Goal: Task Accomplishment & Management: Use online tool/utility

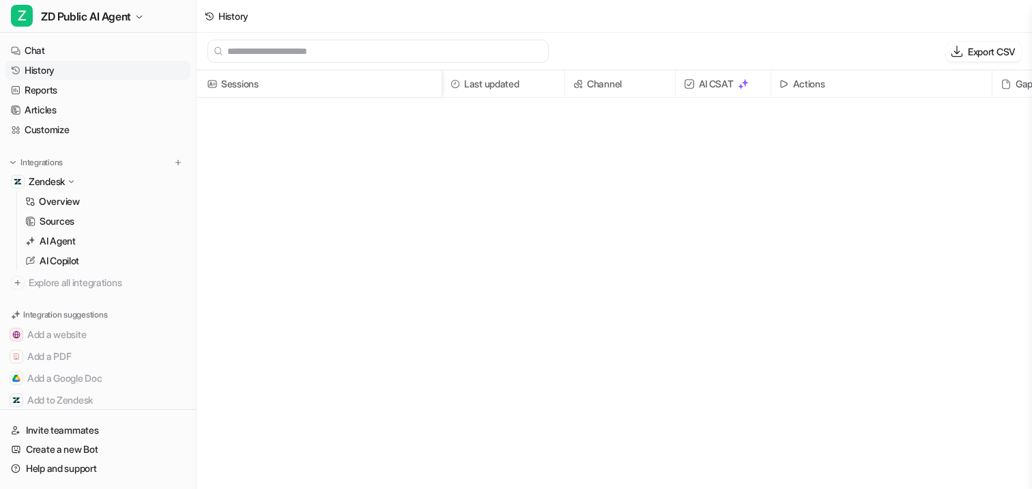
scroll to position [712, 0]
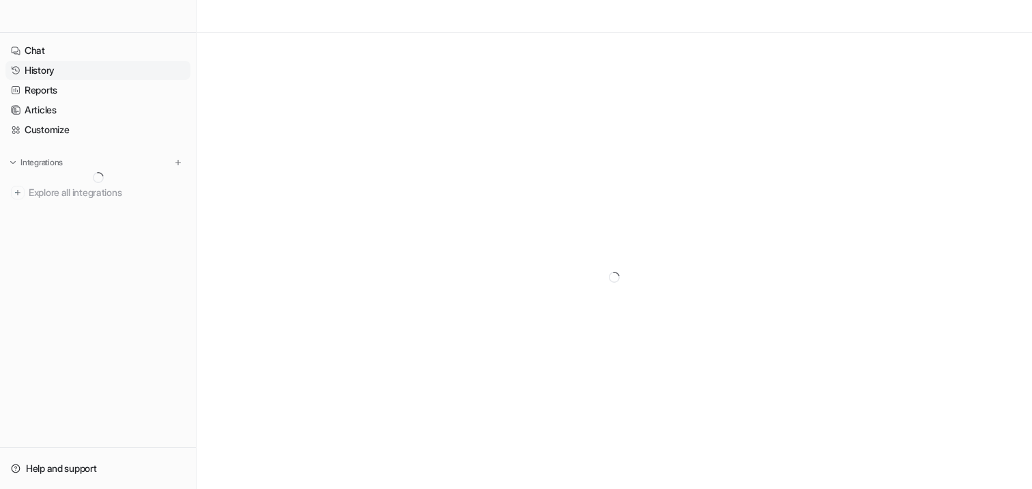
click at [59, 70] on link "History" at bounding box center [97, 70] width 185 height 19
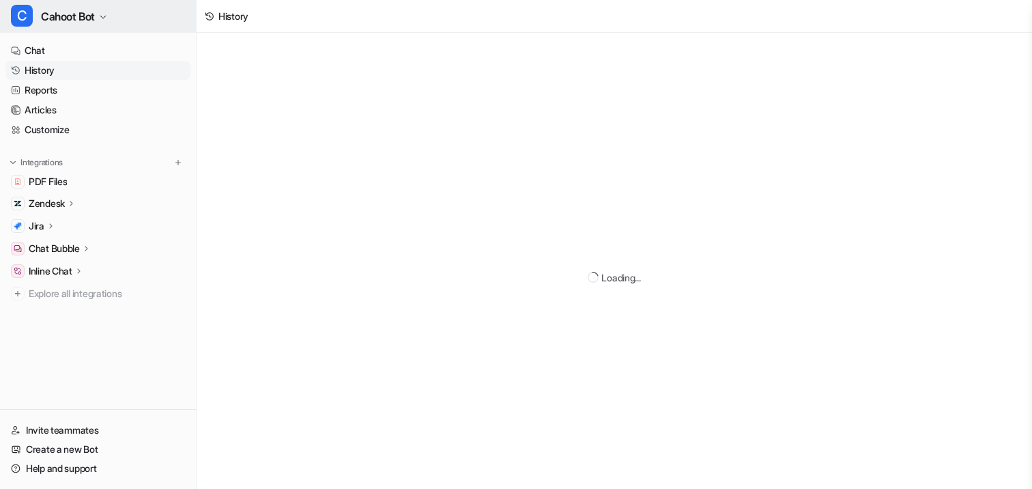
click at [65, 31] on button "C Cahoot Bot" at bounding box center [98, 16] width 196 height 33
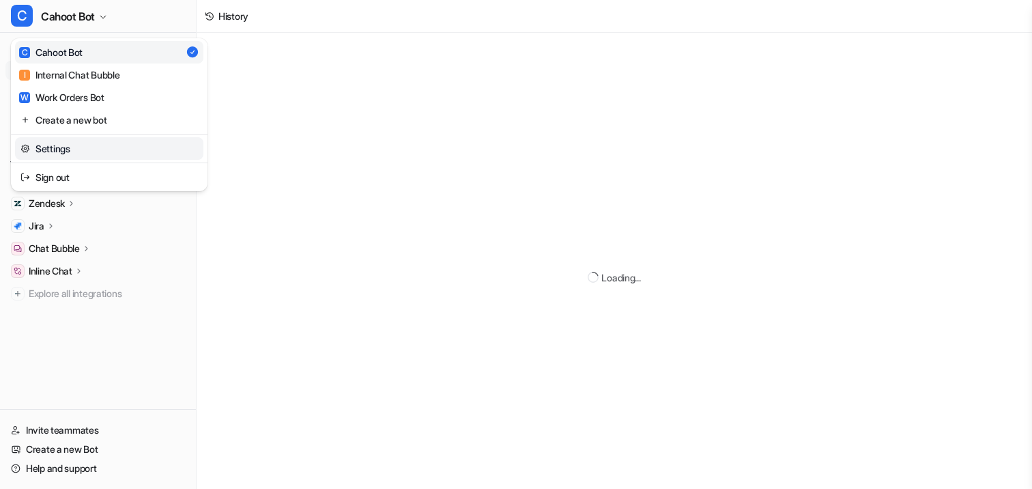
click at [65, 147] on link "Settings" at bounding box center [109, 148] width 188 height 23
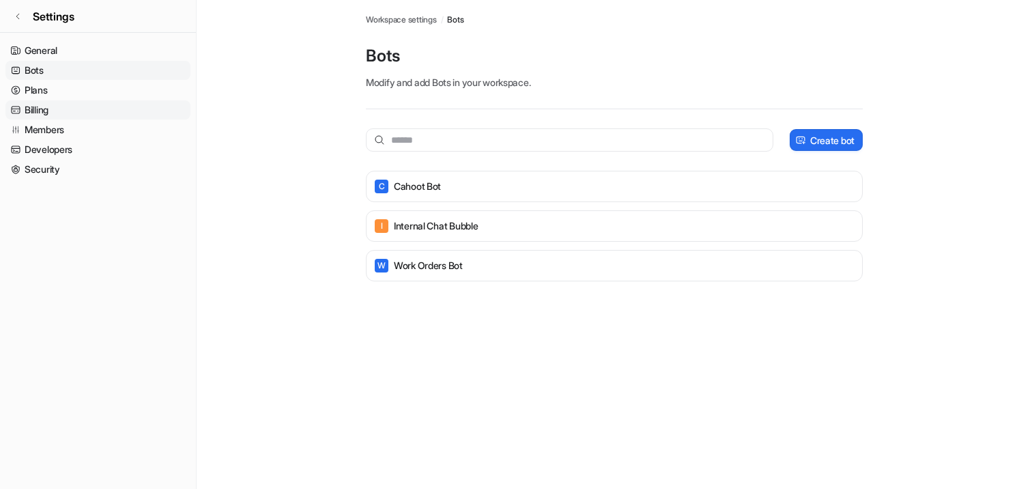
click at [53, 107] on link "Billing" at bounding box center [97, 109] width 185 height 19
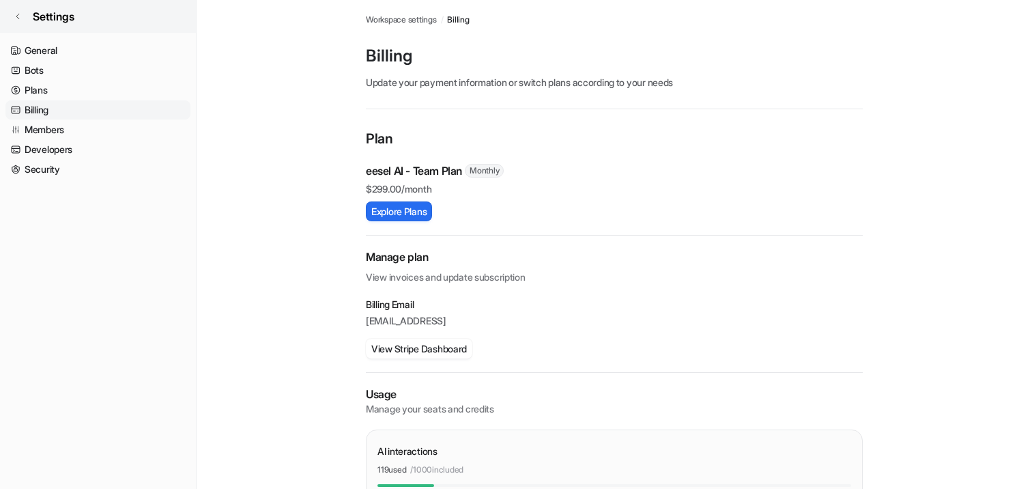
click at [57, 26] on link "Settings" at bounding box center [98, 16] width 196 height 33
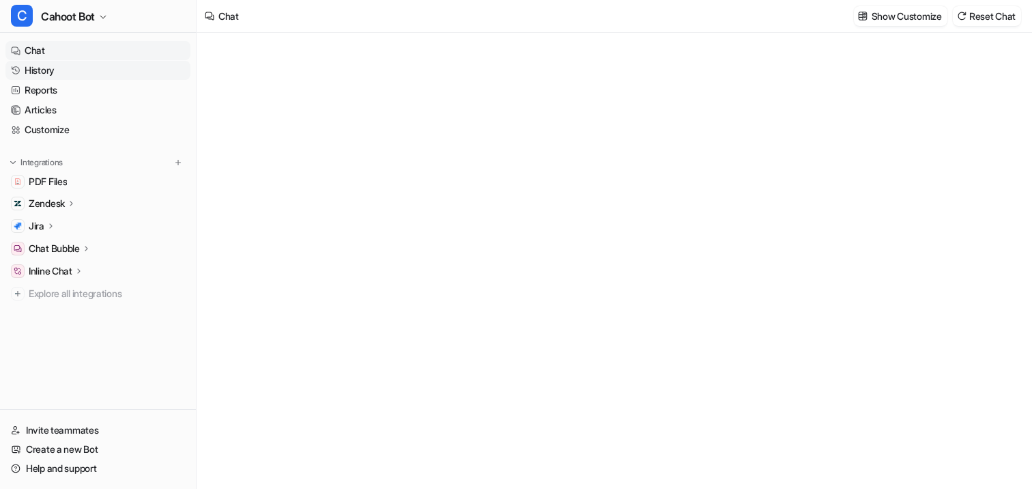
type textarea "**********"
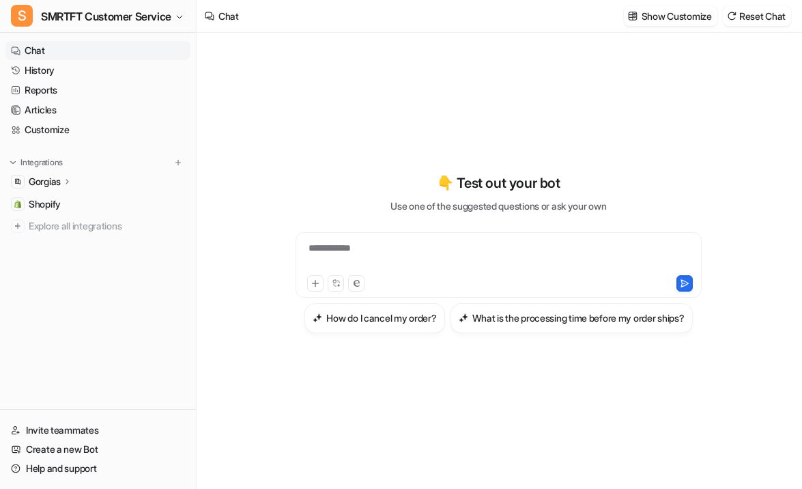
click at [66, 182] on icon at bounding box center [68, 181] width 10 height 10
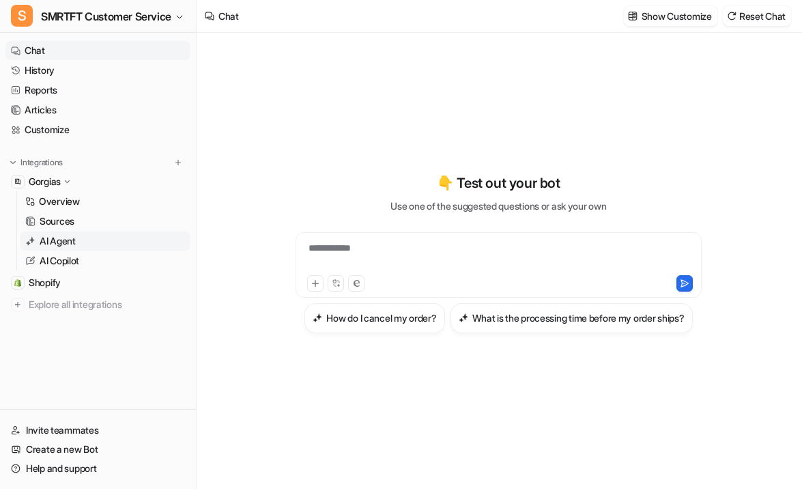
click at [57, 238] on p "AI Agent" at bounding box center [58, 241] width 36 height 14
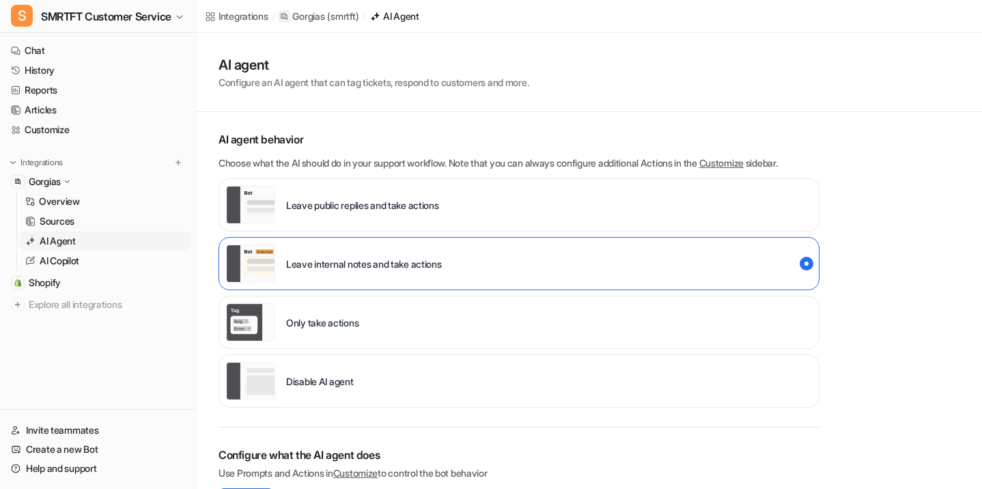
click at [55, 60] on ul "Chat History Reports Articles Customize" at bounding box center [97, 90] width 185 height 98
click at [55, 67] on link "History" at bounding box center [97, 70] width 185 height 19
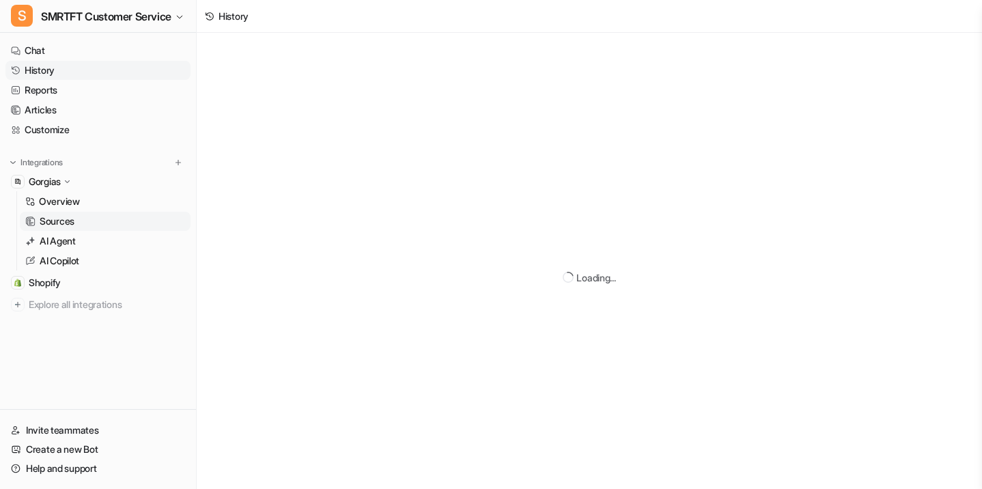
click at [69, 226] on p "Sources" at bounding box center [57, 221] width 35 height 14
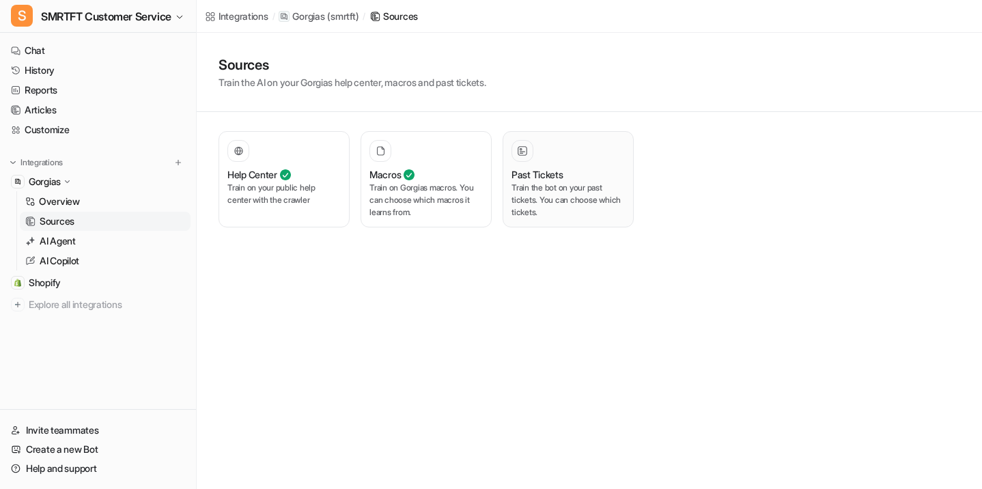
click at [371, 158] on div at bounding box center [567, 151] width 113 height 22
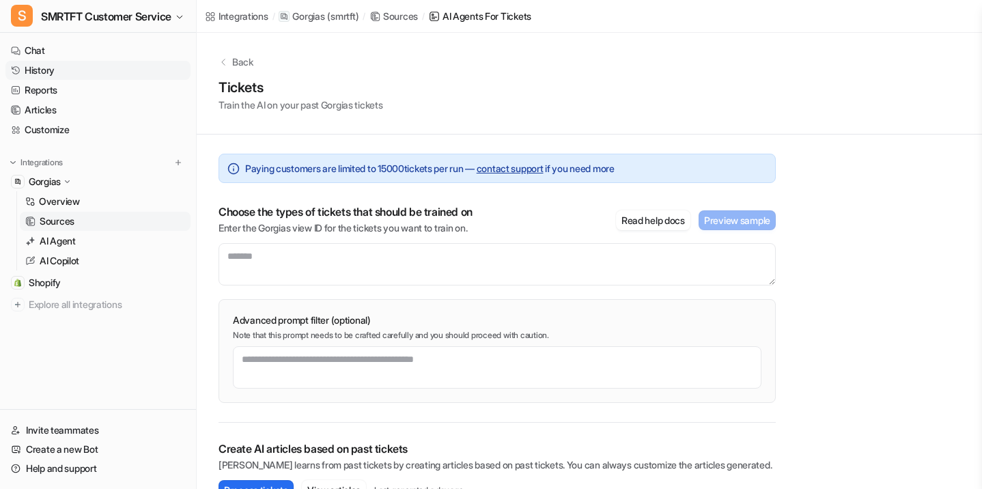
click at [60, 75] on link "History" at bounding box center [97, 70] width 185 height 19
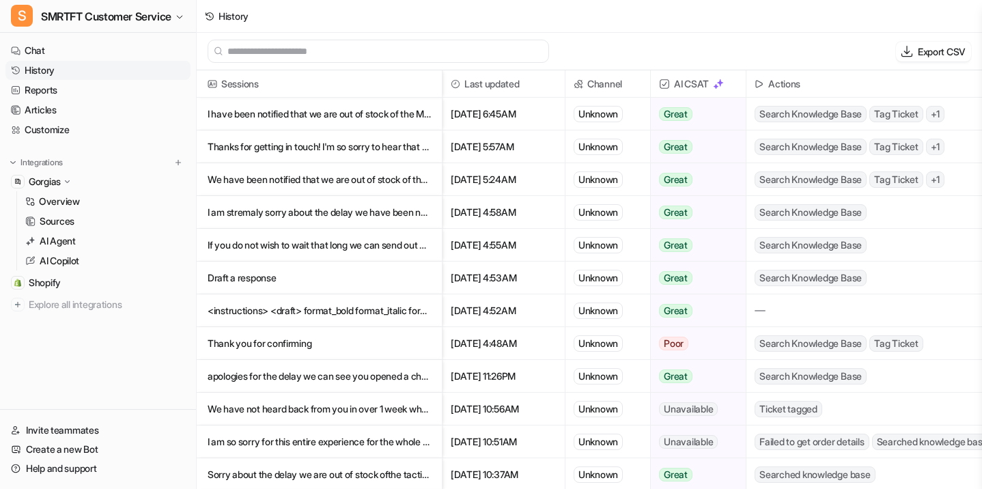
click at [247, 110] on p "I have been notified that we are out of stock of the Matte Black handles and wil" at bounding box center [319, 114] width 223 height 33
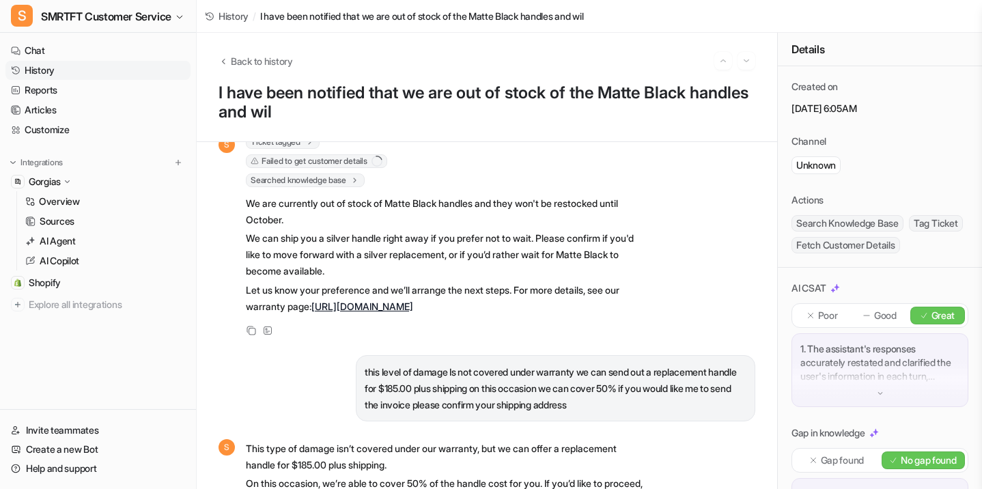
scroll to position [81, 0]
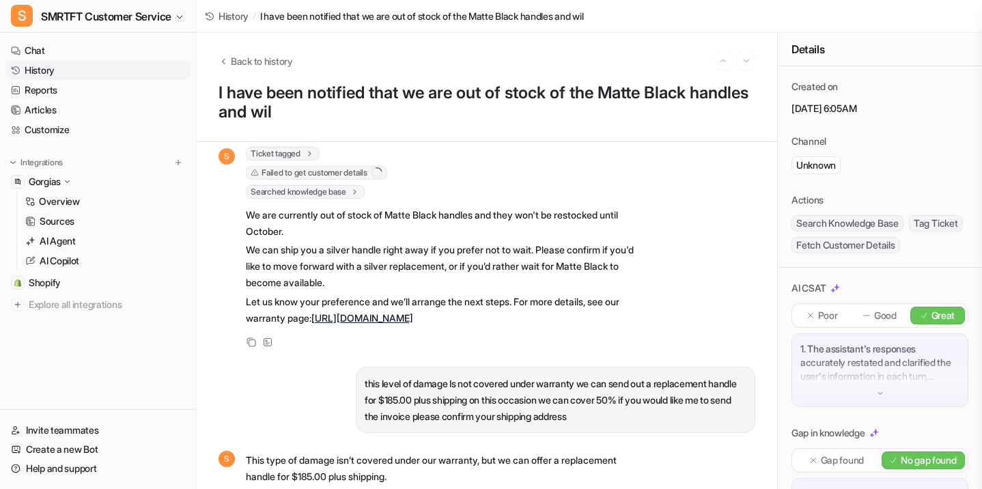
click at [333, 175] on span "Failed to get customer details" at bounding box center [316, 173] width 141 height 14
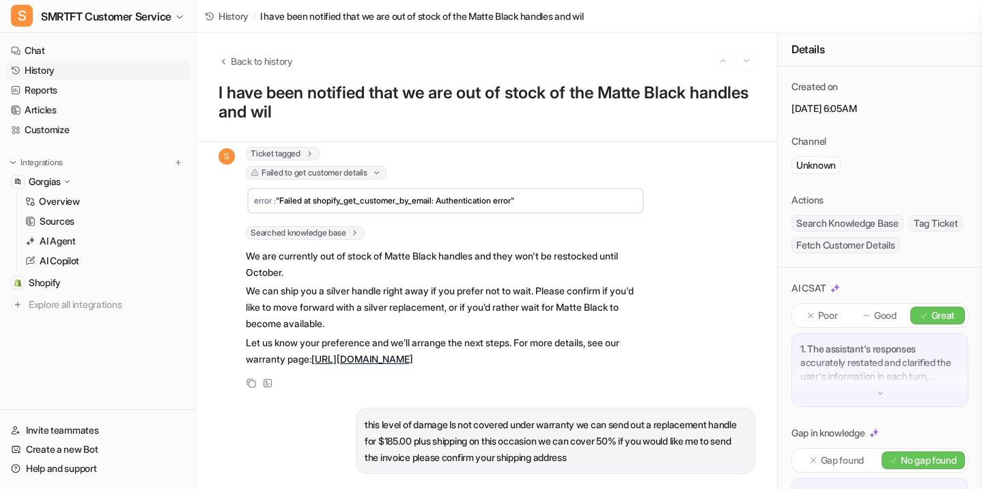
click at [333, 175] on span "Failed to get customer details" at bounding box center [316, 173] width 141 height 14
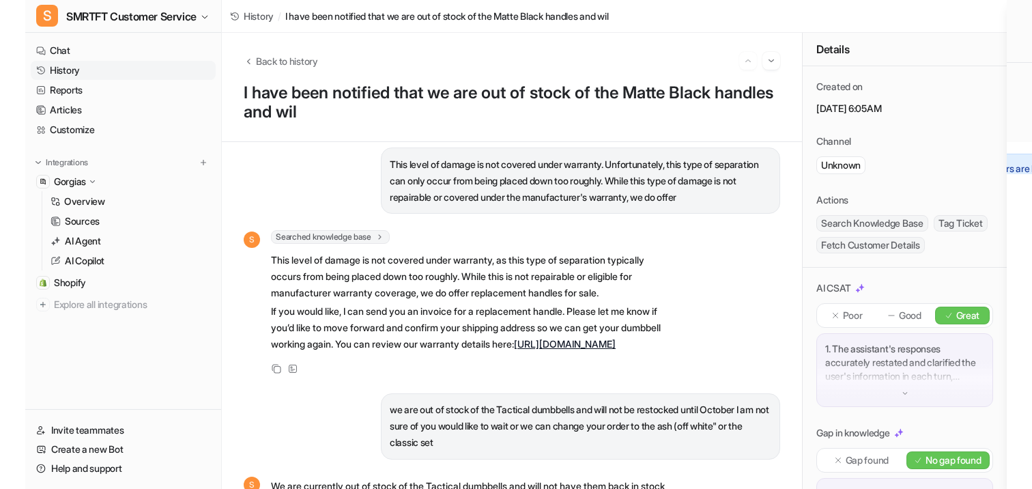
scroll to position [0, 0]
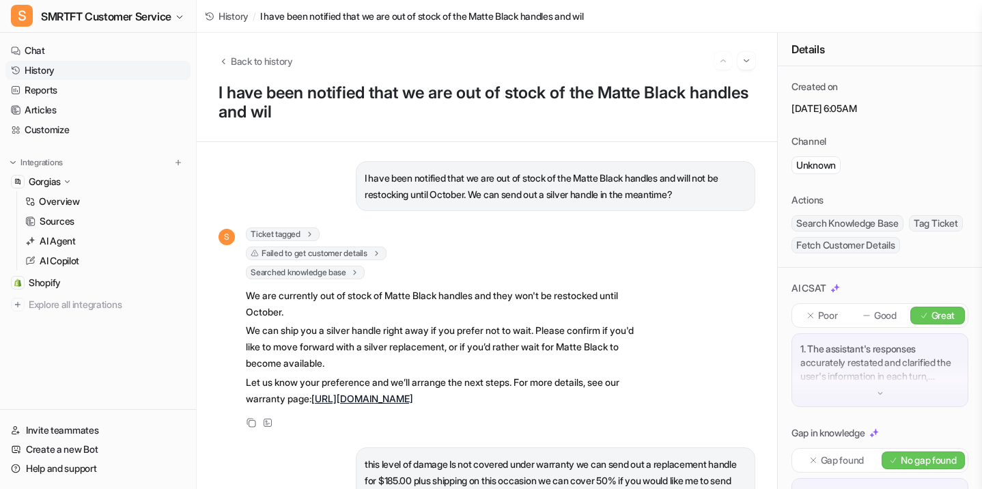
click at [309, 257] on span "Failed to get customer details" at bounding box center [316, 253] width 141 height 14
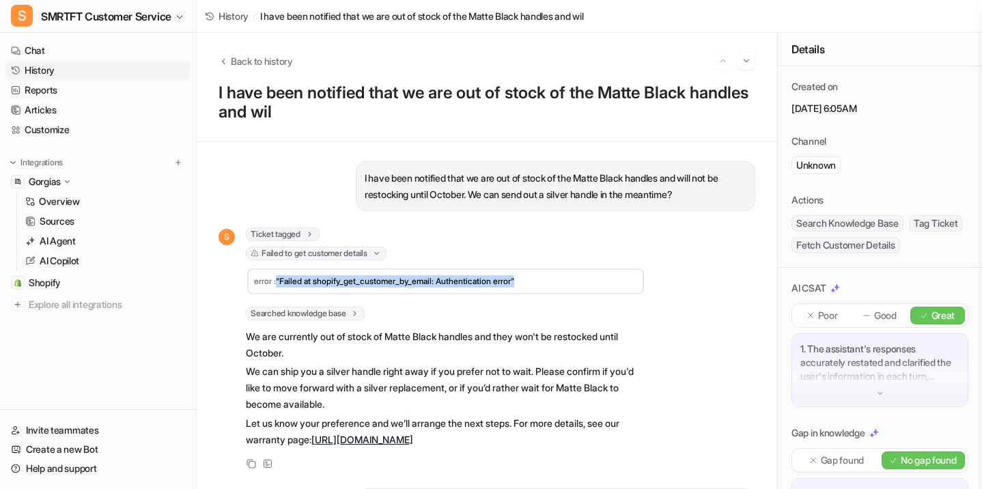
drag, startPoint x: 279, startPoint y: 284, endPoint x: 563, endPoint y: 276, distance: 284.1
click at [371, 276] on td "error : "Failed at shopify_get_customer_by_email: Authentication error"" at bounding box center [445, 281] width 397 height 26
click at [305, 234] on span "Ticket tagged" at bounding box center [283, 234] width 74 height 14
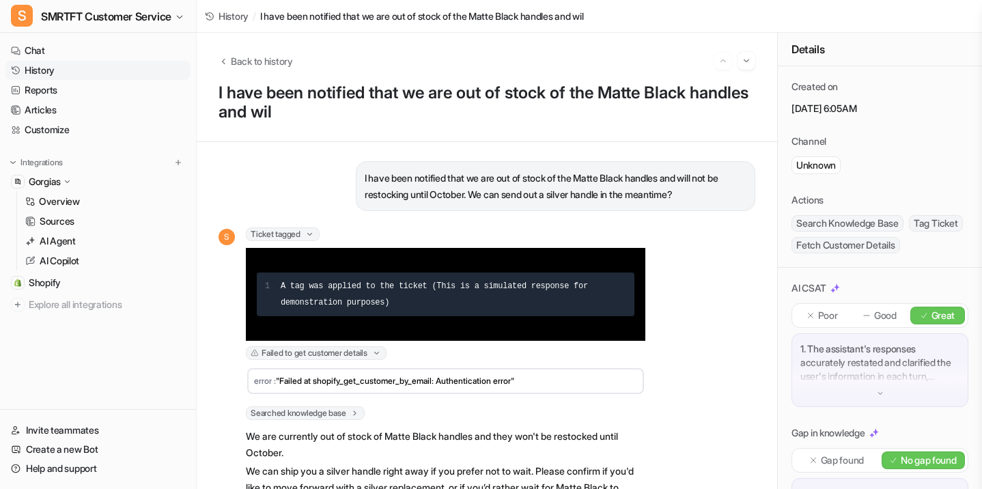
click at [302, 234] on span "Ticket tagged" at bounding box center [283, 234] width 74 height 14
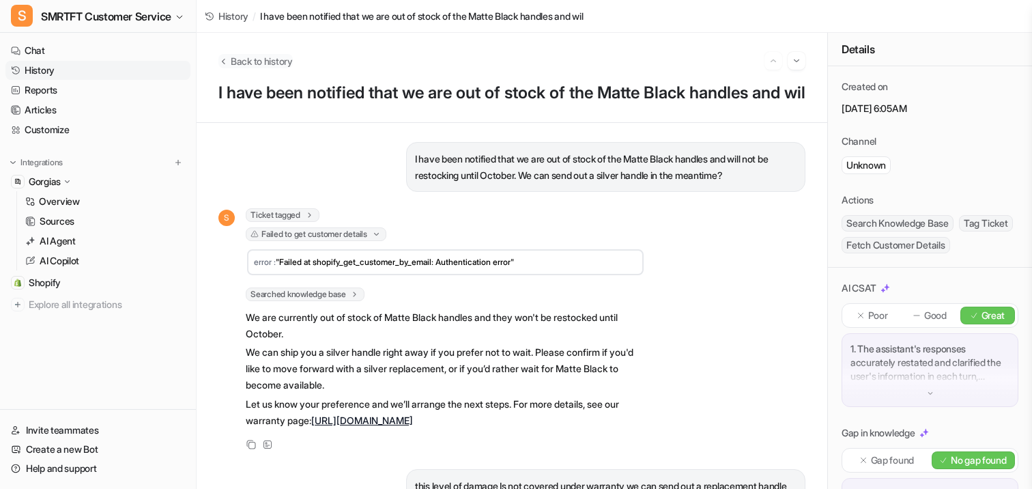
click at [247, 64] on span "Back to history" at bounding box center [262, 61] width 62 height 14
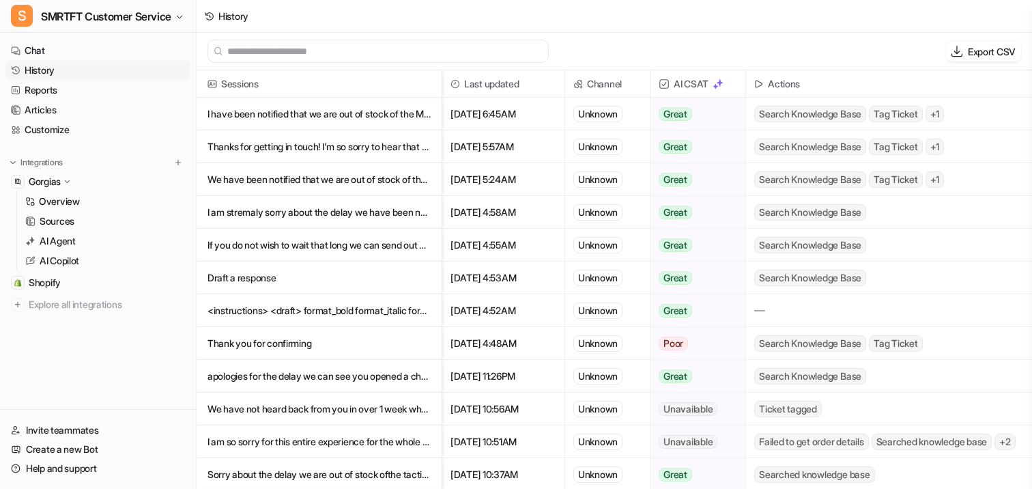
click at [335, 217] on p "I am stremaly sorry about the delay we have been notified by the warehouse that…" at bounding box center [319, 212] width 223 height 33
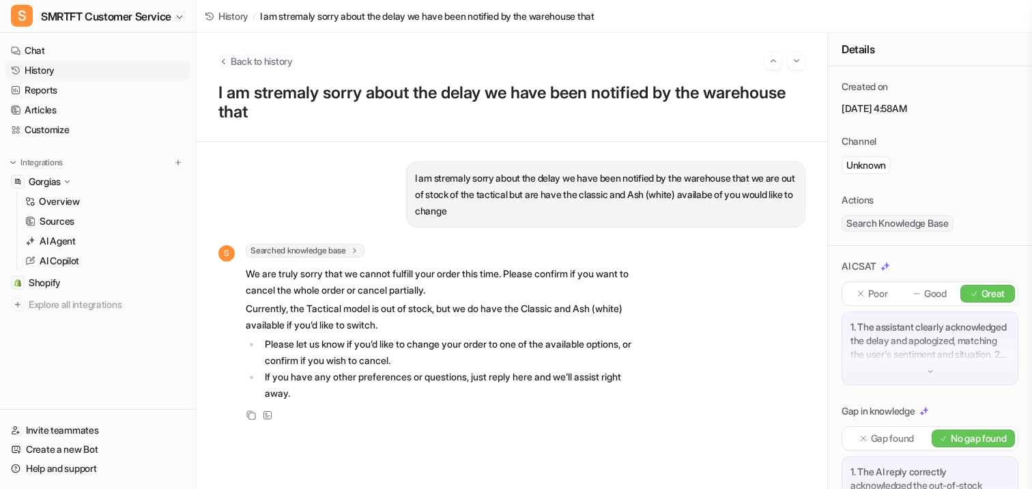
click at [267, 57] on span "Back to history" at bounding box center [262, 61] width 62 height 14
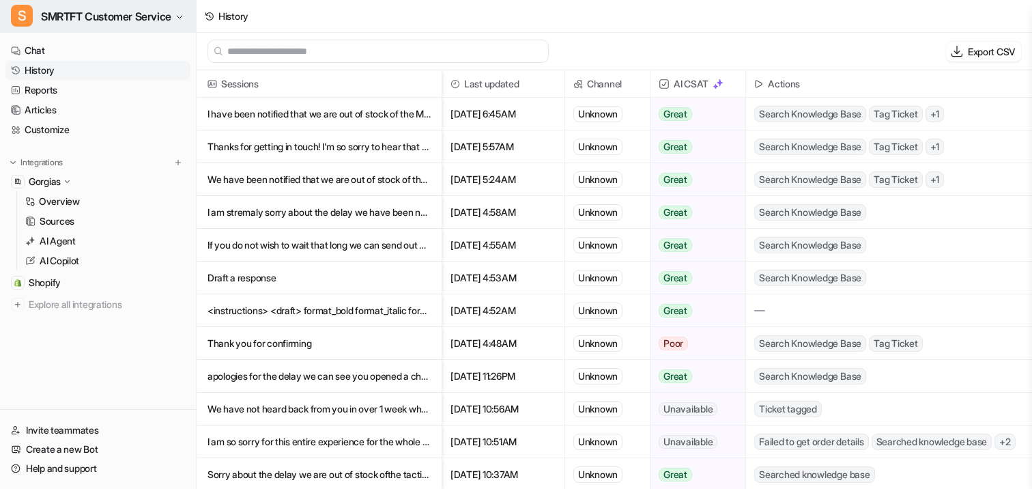
click at [130, 18] on span "SMRTFT Customer Service" at bounding box center [106, 16] width 130 height 19
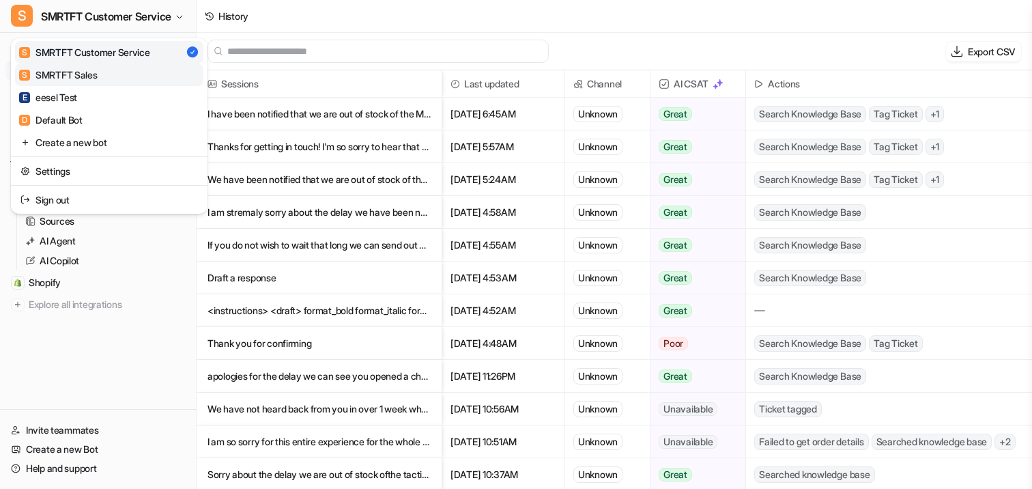
click at [81, 74] on div "S SMRTFT Sales" at bounding box center [58, 75] width 79 height 14
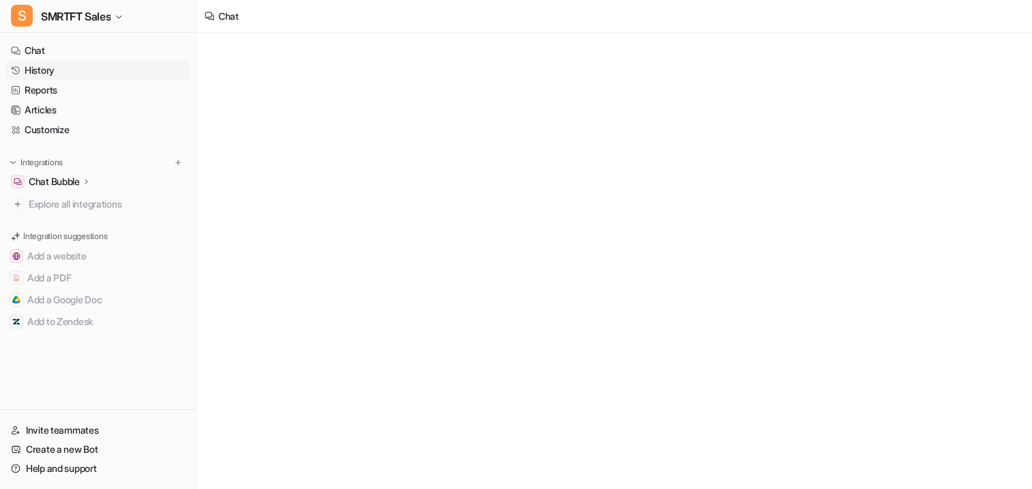
click at [68, 72] on link "History" at bounding box center [97, 70] width 185 height 19
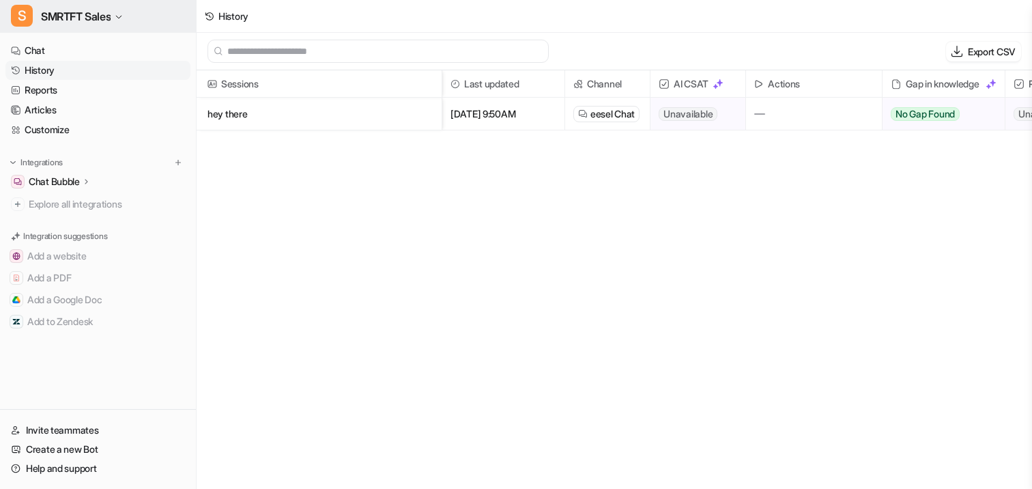
click at [81, 14] on span "SMRTFT Sales" at bounding box center [76, 16] width 70 height 19
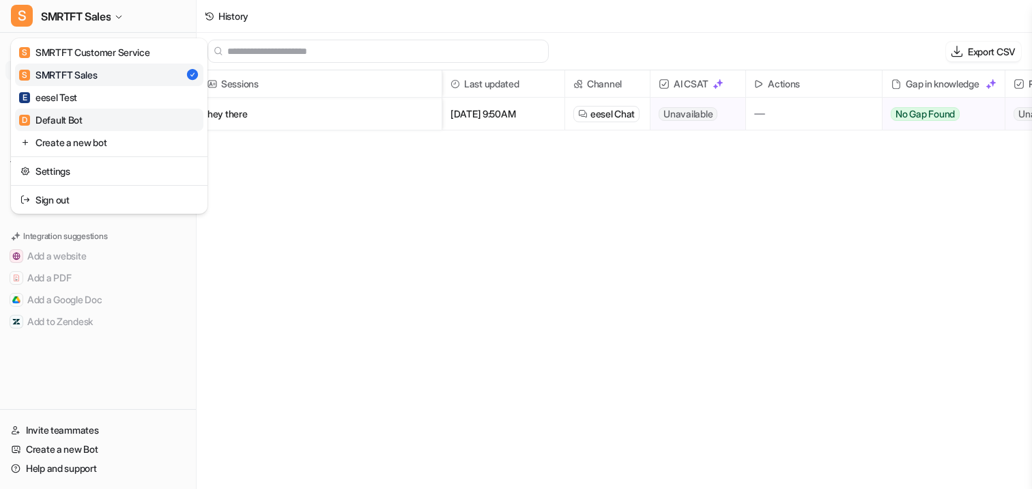
click at [76, 111] on link "D Default Bot" at bounding box center [109, 120] width 188 height 23
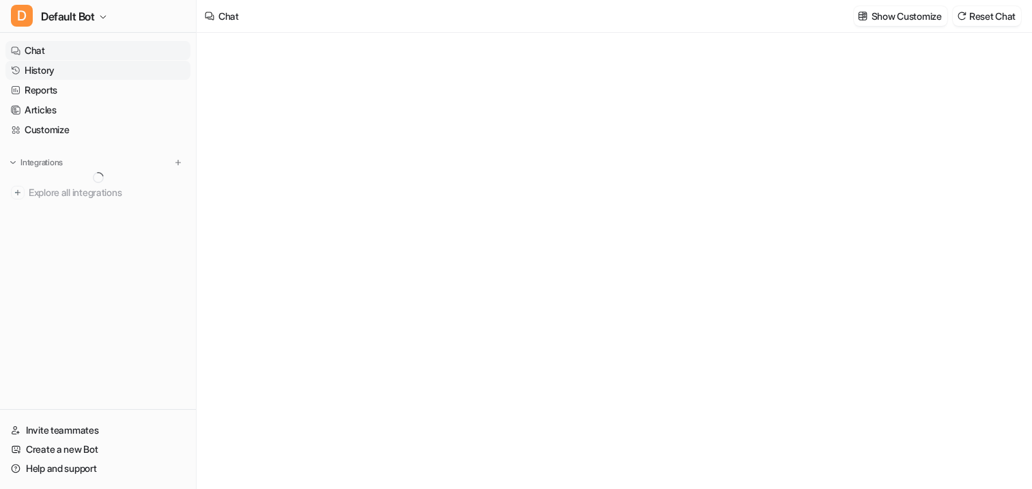
type textarea "**********"
click at [58, 74] on link "History" at bounding box center [97, 70] width 185 height 19
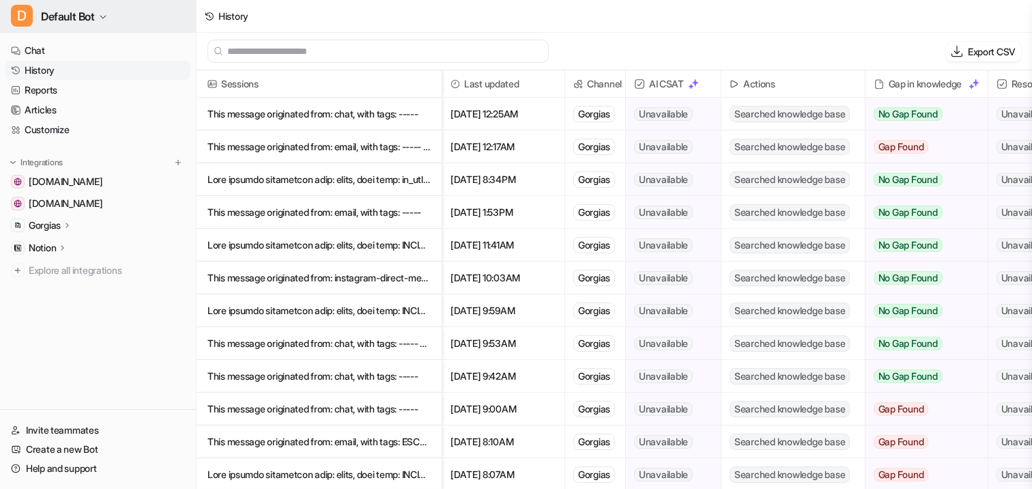
click at [74, 20] on span "Default Bot" at bounding box center [68, 16] width 54 height 19
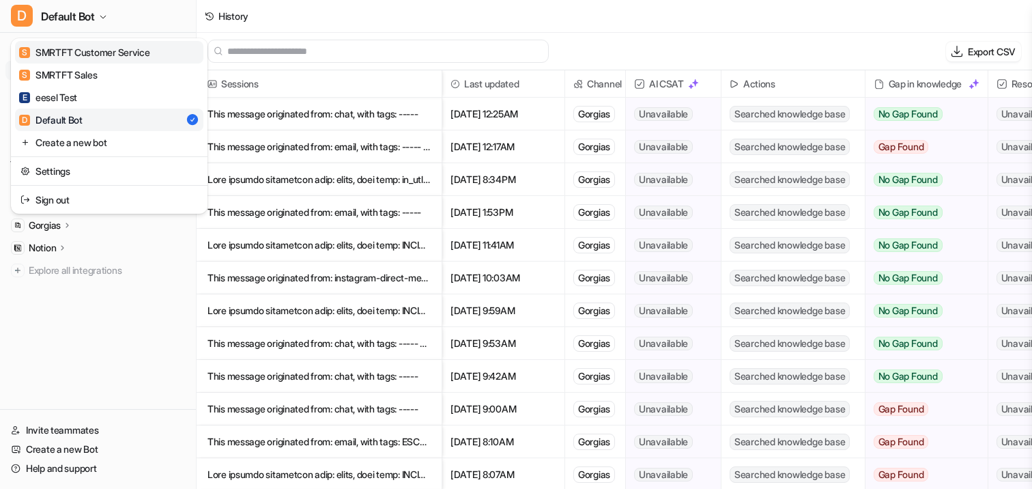
click at [74, 52] on div "S SMRTFT Customer Service" at bounding box center [84, 52] width 131 height 14
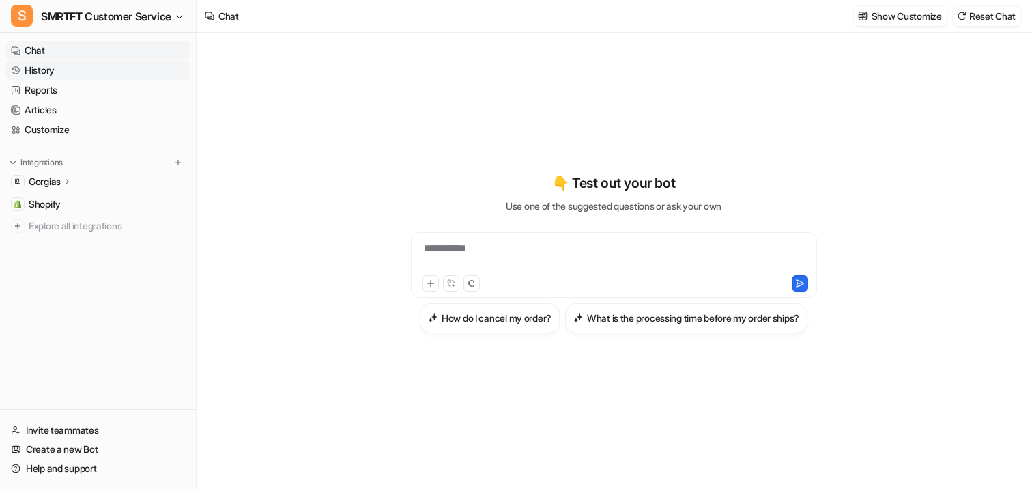
click at [62, 66] on link "History" at bounding box center [97, 70] width 185 height 19
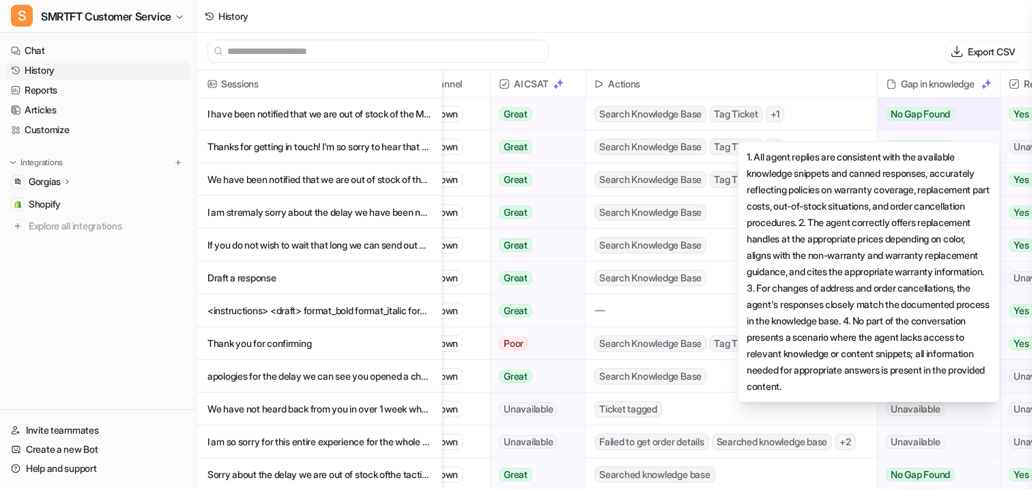
scroll to position [0, 159]
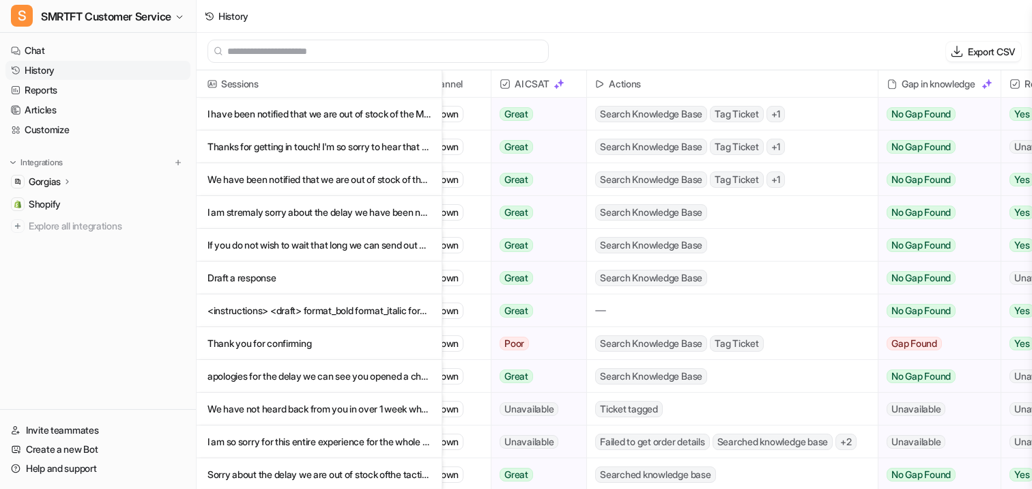
click at [371, 113] on span "+ 1" at bounding box center [776, 114] width 19 height 16
click at [333, 119] on p "I have been notified that we are out of stock of the Matte Black handles and wil" at bounding box center [319, 114] width 223 height 33
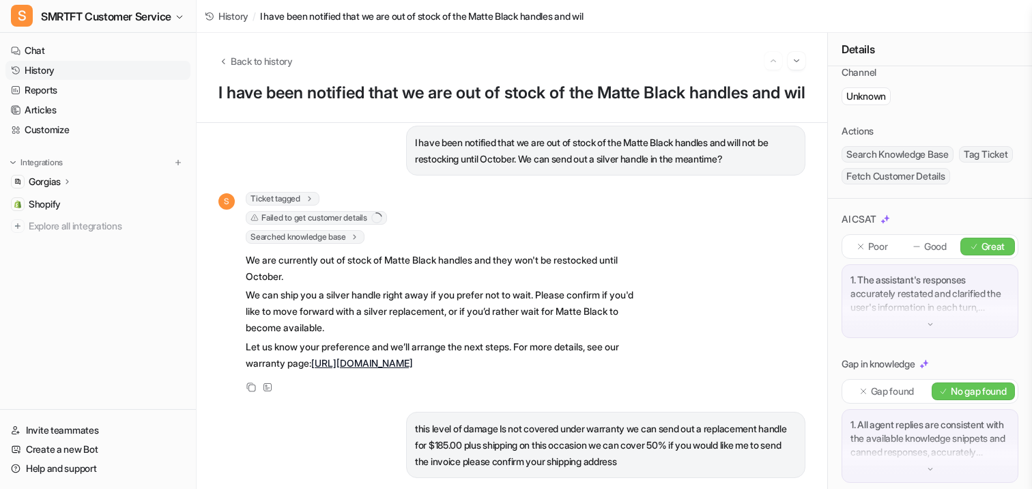
scroll to position [36, 0]
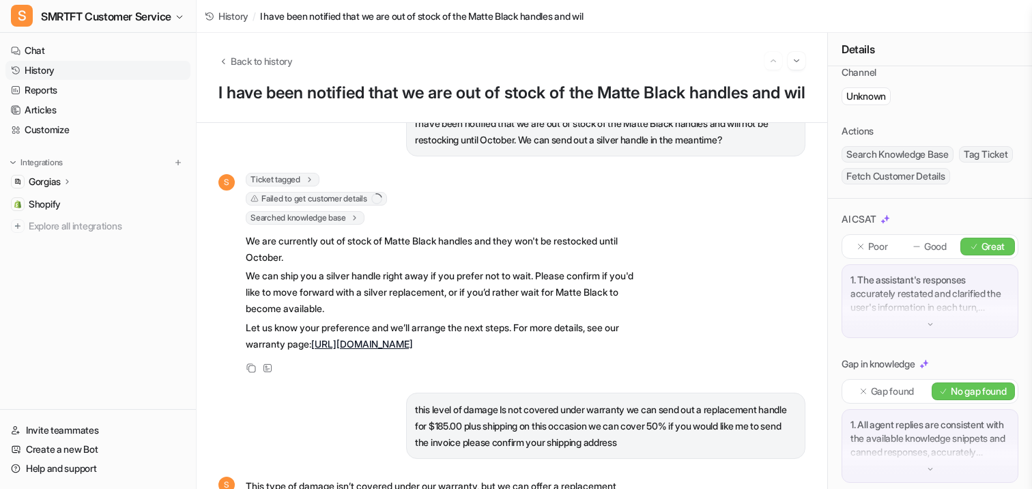
click at [335, 205] on span "Failed to get customer details" at bounding box center [316, 199] width 141 height 14
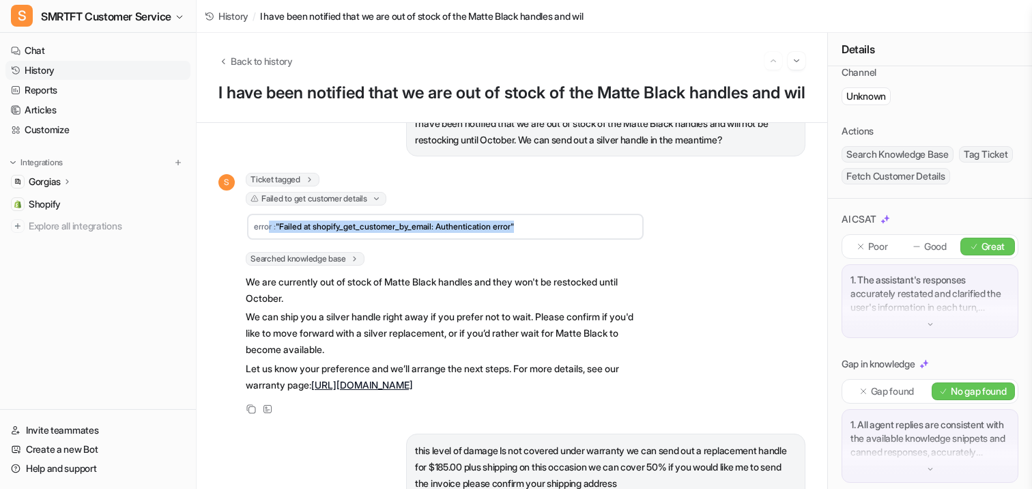
drag, startPoint x: 268, startPoint y: 245, endPoint x: 558, endPoint y: 244, distance: 290.8
click at [371, 240] on td "error : "Failed at shopify_get_customer_by_email: Authentication error"" at bounding box center [445, 227] width 397 height 26
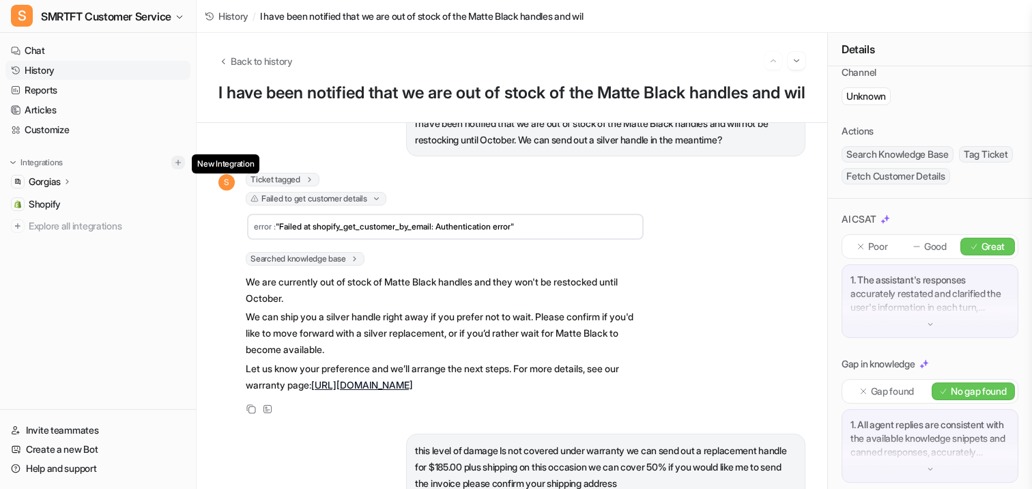
click at [176, 162] on img at bounding box center [178, 163] width 10 height 10
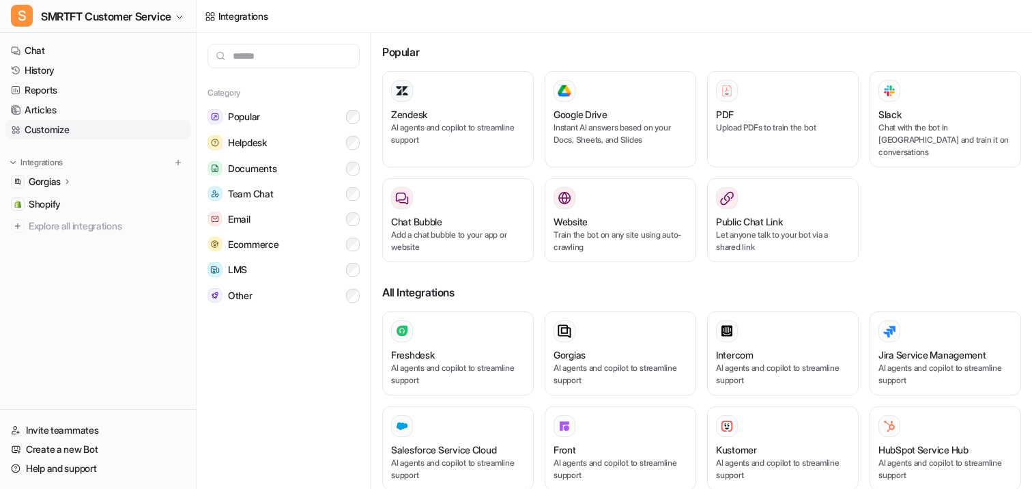
click at [53, 125] on link "Customize" at bounding box center [97, 129] width 185 height 19
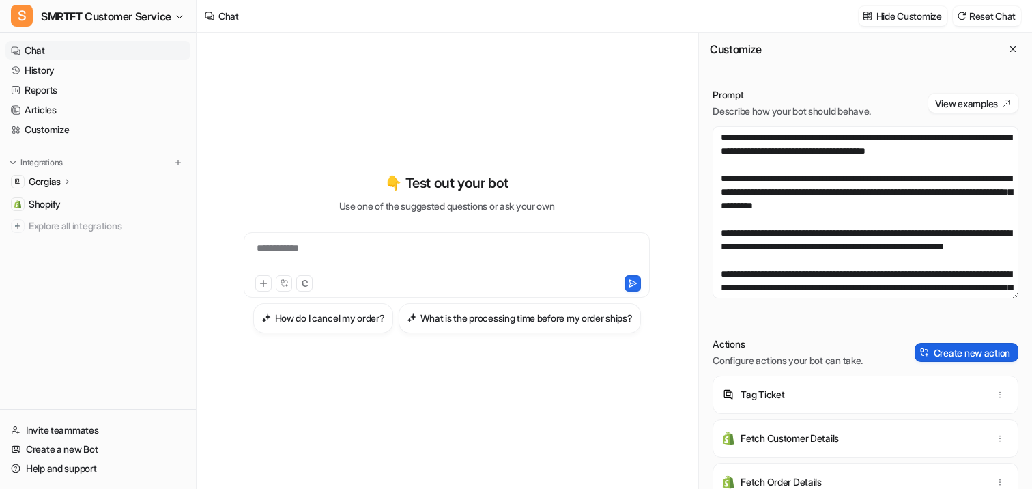
click at [371, 350] on button "Create new action" at bounding box center [967, 352] width 104 height 19
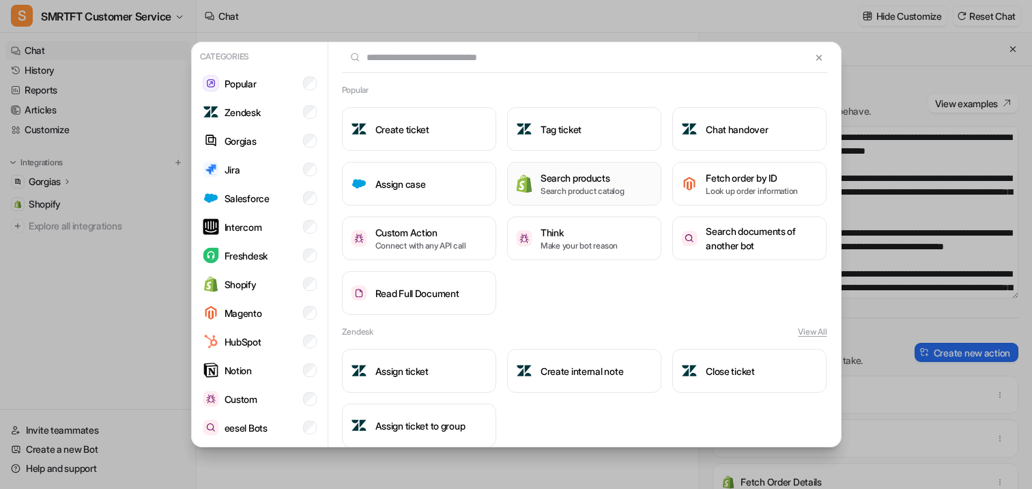
click at [371, 191] on p "Search product catalog" at bounding box center [583, 191] width 84 height 12
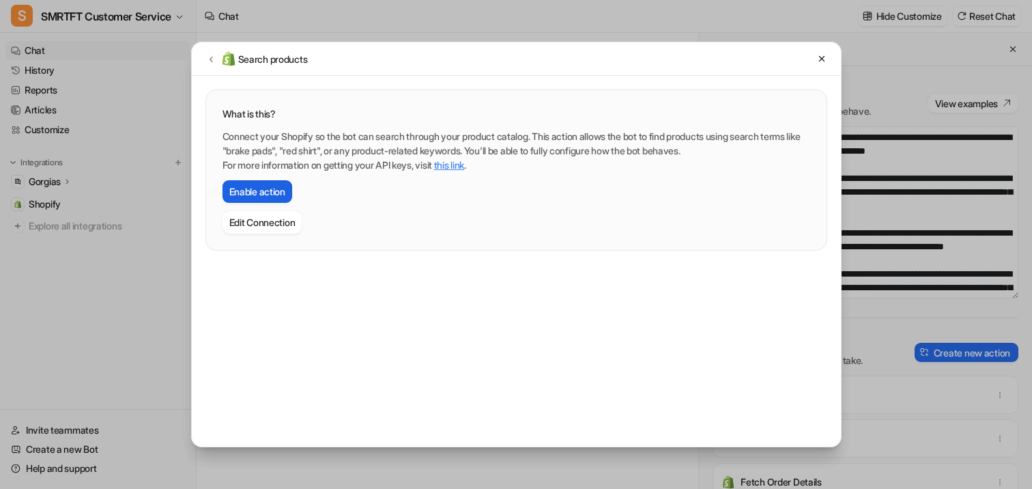
click at [281, 191] on button "Enable action" at bounding box center [258, 191] width 70 height 23
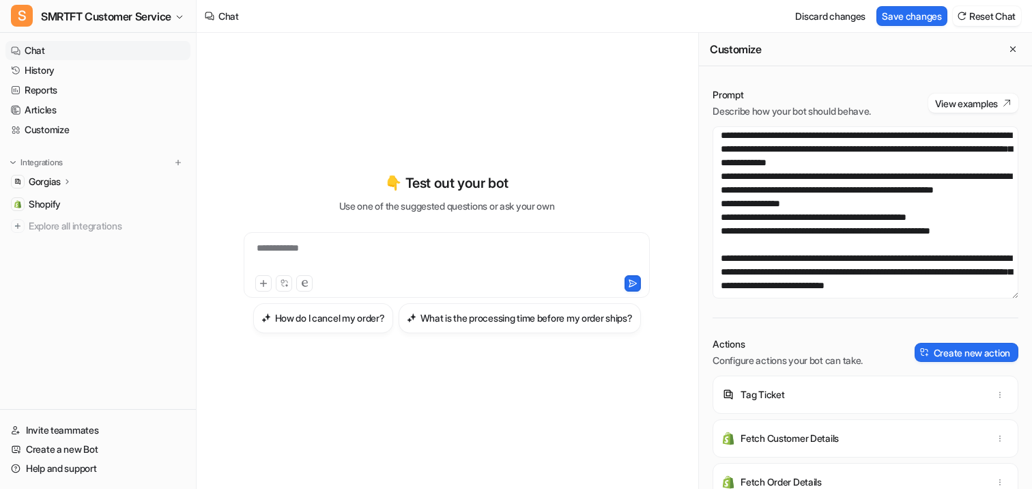
scroll to position [1065, 0]
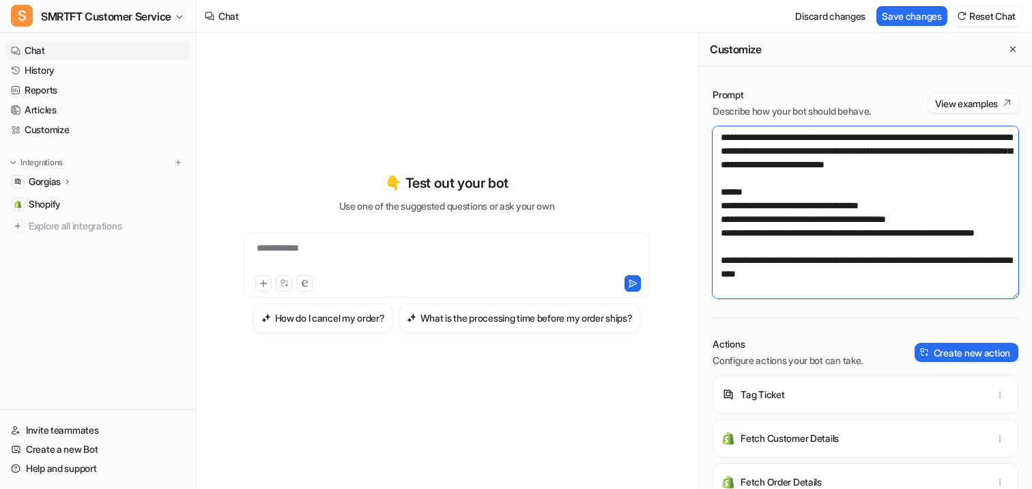
click at [371, 281] on textarea at bounding box center [866, 212] width 306 height 172
type textarea "**********"
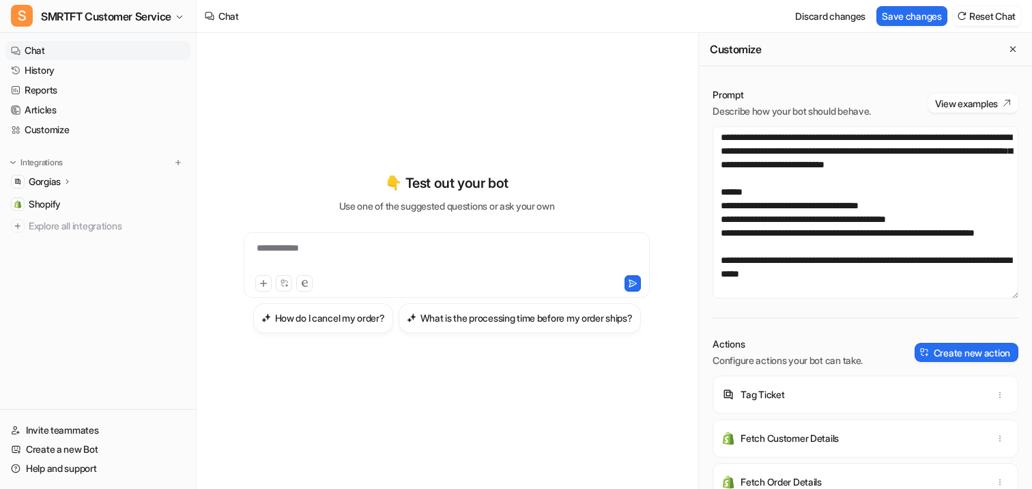
click at [371, 275] on div at bounding box center [545, 283] width 193 height 16
click at [371, 241] on div "**********" at bounding box center [446, 256] width 399 height 31
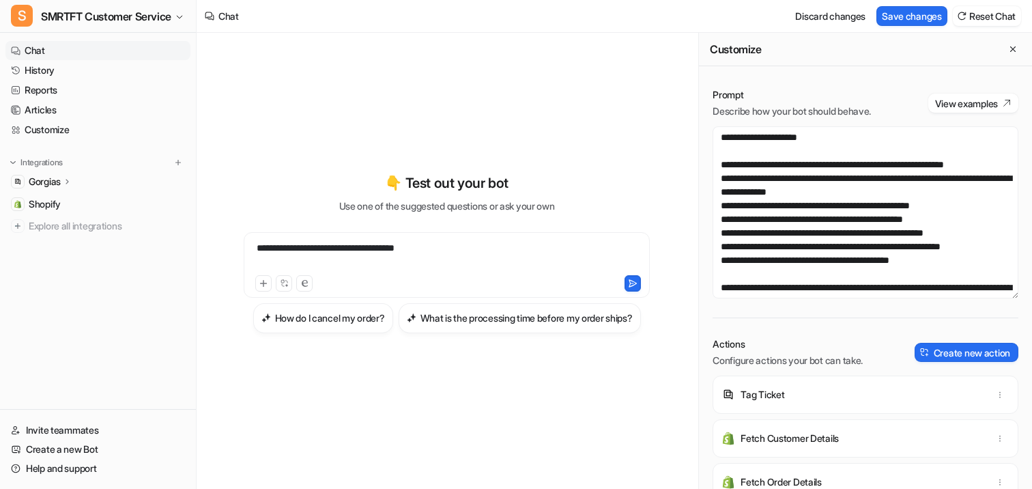
scroll to position [330, 0]
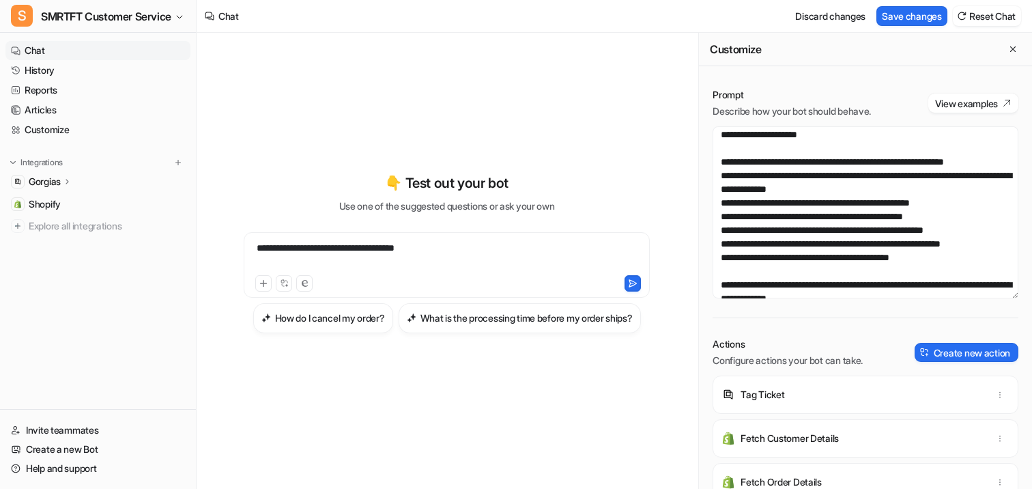
click at [69, 184] on icon at bounding box center [68, 181] width 10 height 10
click at [61, 219] on p "Sources" at bounding box center [57, 221] width 35 height 14
click at [371, 241] on div "**********" at bounding box center [446, 256] width 399 height 31
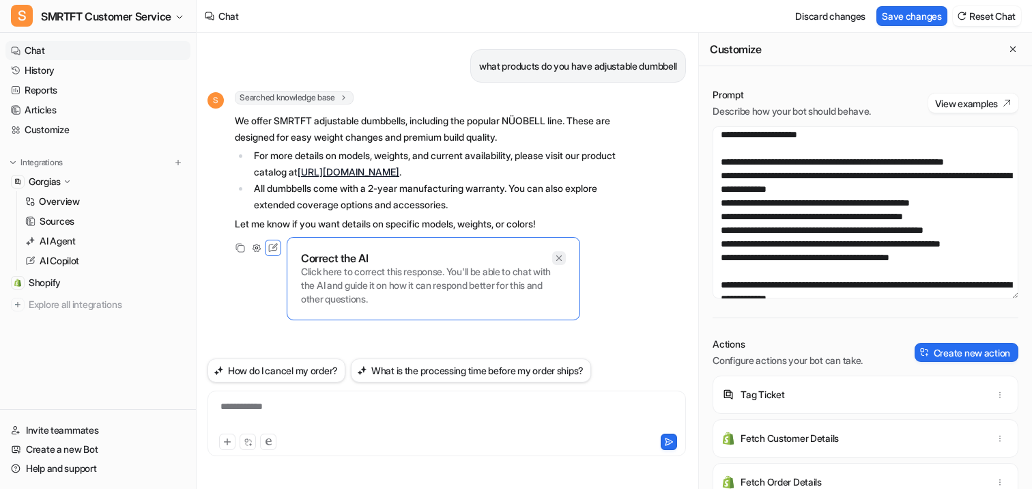
click at [371, 252] on div at bounding box center [559, 258] width 14 height 14
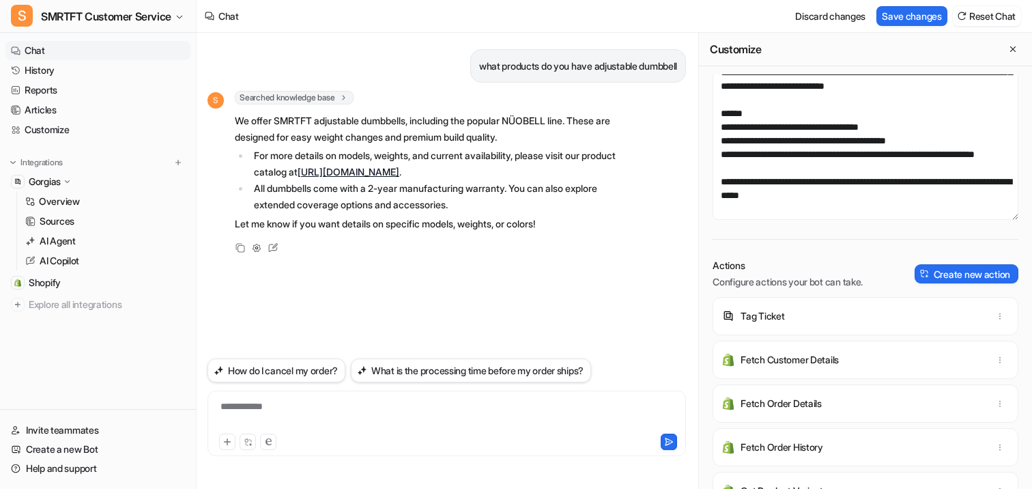
scroll to position [130, 0]
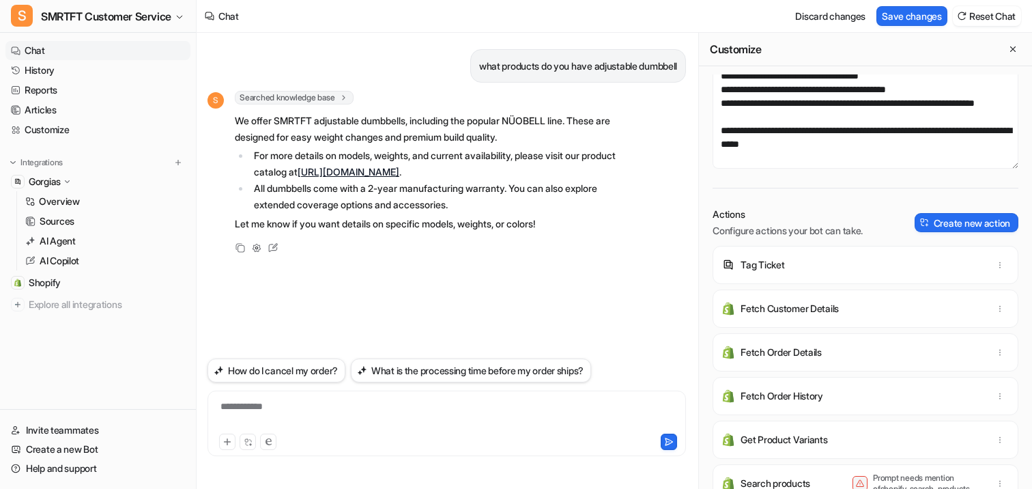
click at [371, 275] on div "what products do you have adjustable dumbbell S Searched knowledge base search_…" at bounding box center [447, 194] width 479 height 322
click at [371, 414] on div at bounding box center [447, 414] width 472 height 31
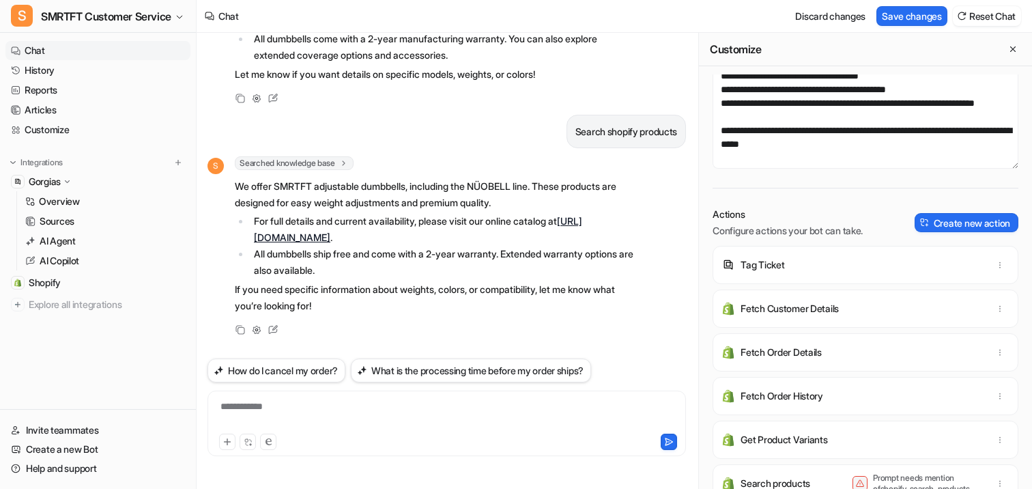
scroll to position [1069, 0]
drag, startPoint x: 1015, startPoint y: 165, endPoint x: 1015, endPoint y: 175, distance: 10.3
click at [371, 169] on textarea at bounding box center [866, 83] width 306 height 172
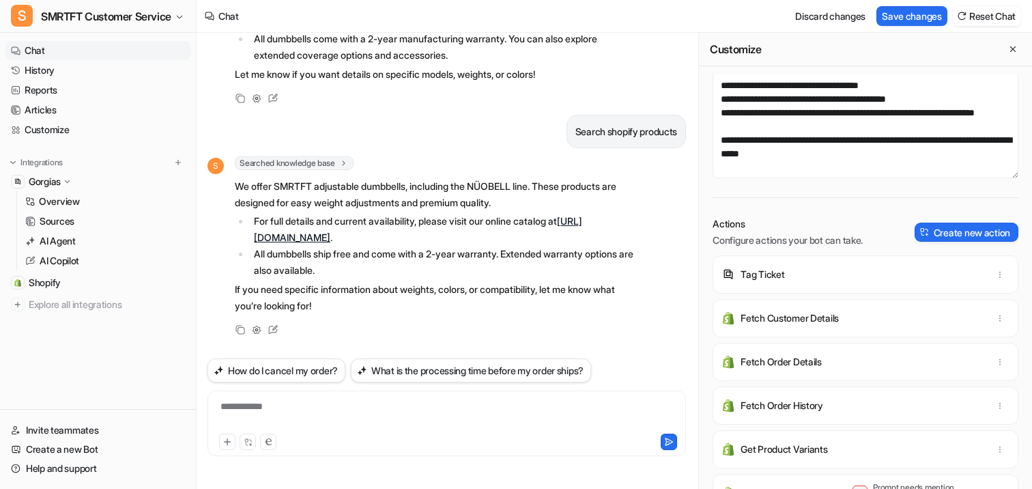
scroll to position [23, 0]
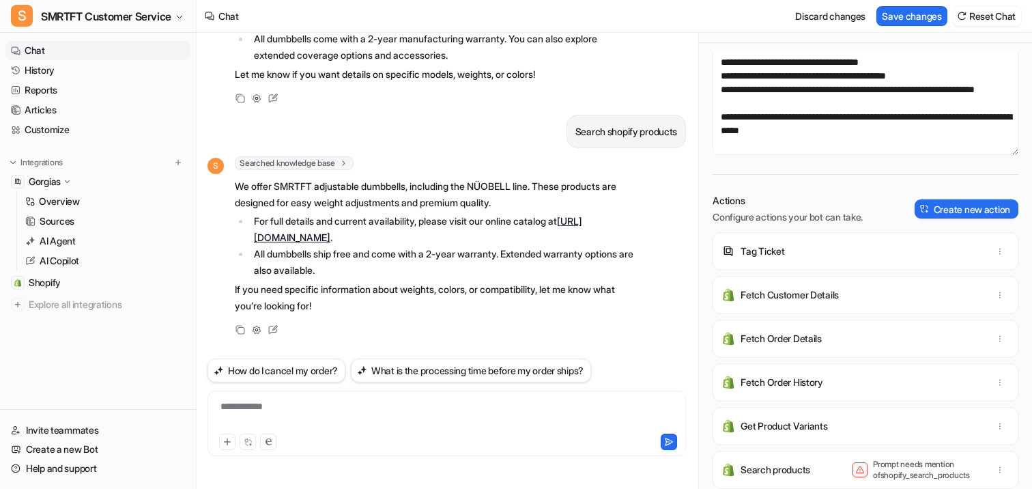
click at [371, 473] on p "Prompt needs mention of shopify_search_products" at bounding box center [927, 470] width 109 height 22
copy p "shopify_search_products"
click at [371, 111] on textarea at bounding box center [866, 64] width 306 height 182
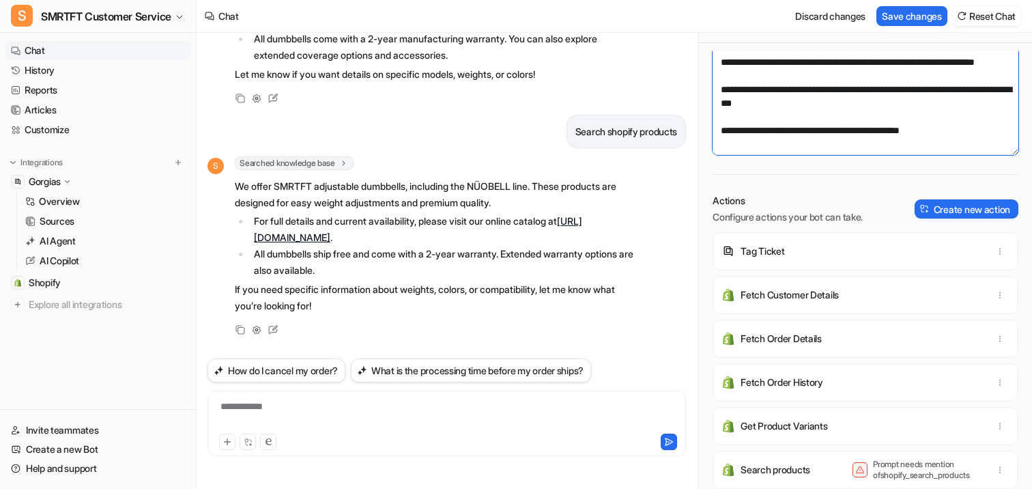
paste textarea "**********"
type textarea "**********"
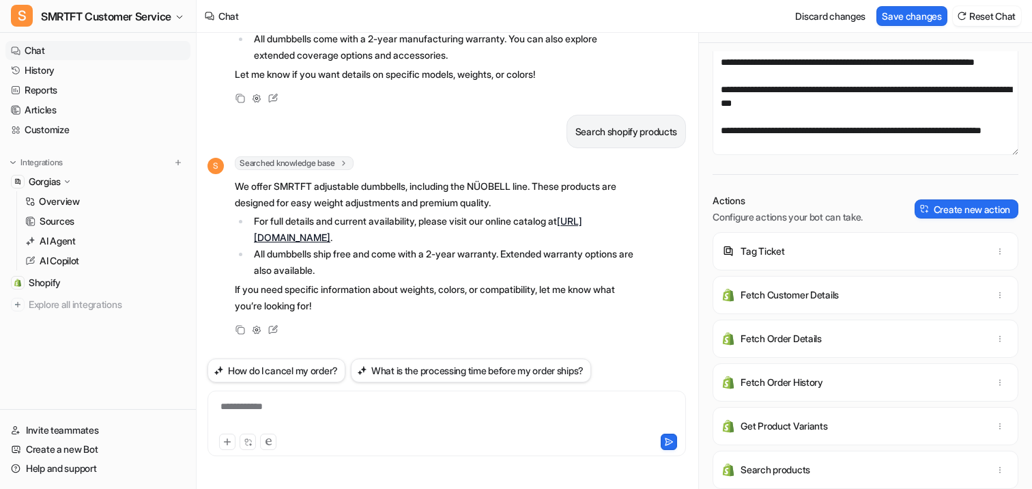
click at [371, 320] on div "S Searched knowledge base search_queries : [ "shopify product catalog adjustabl…" at bounding box center [421, 247] width 427 height 182
click at [371, 129] on p "Search shopify products" at bounding box center [627, 132] width 102 height 16
copy div "Search shopify products S"
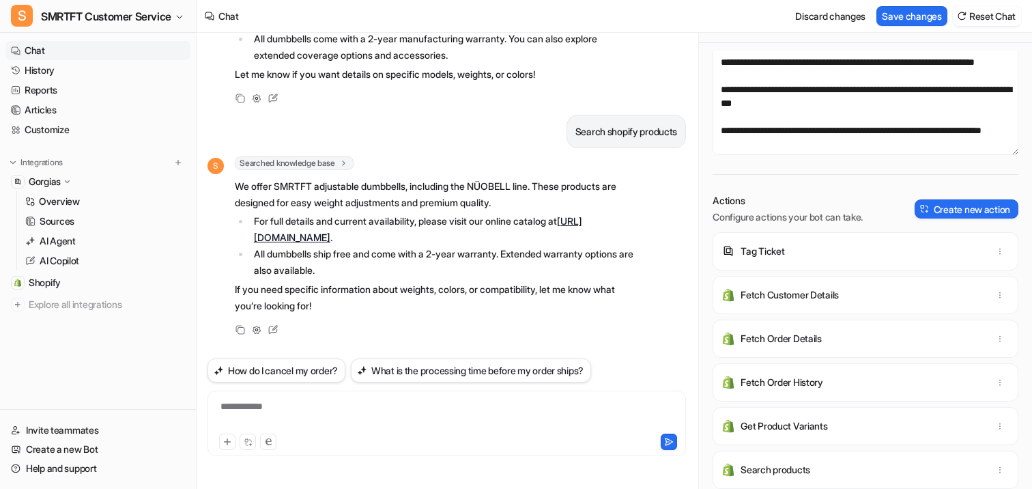
click at [371, 420] on div "**********" at bounding box center [447, 414] width 472 height 31
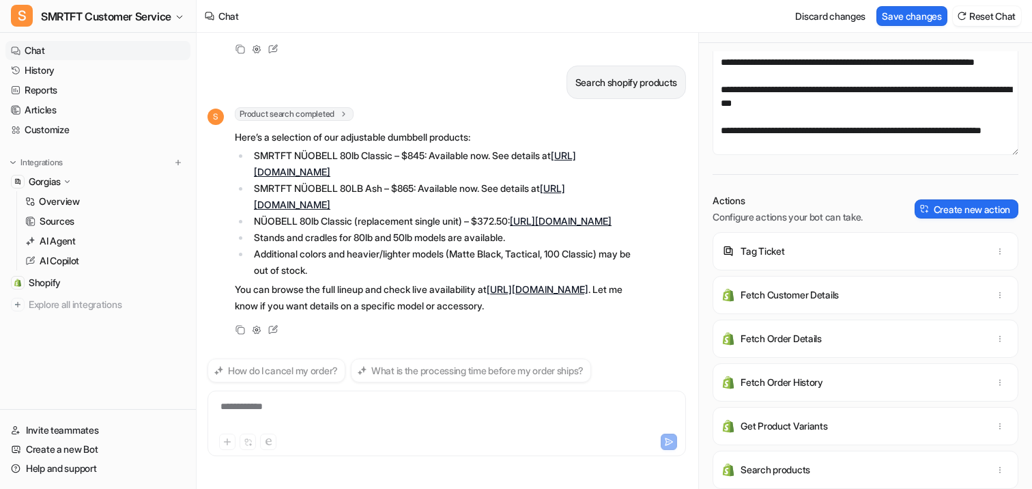
scroll to position [445, 0]
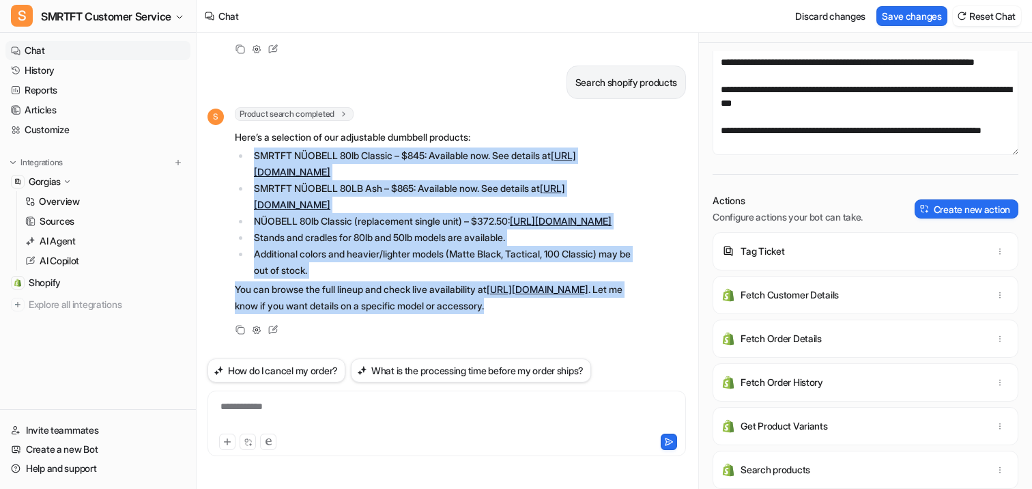
drag, startPoint x: 230, startPoint y: 132, endPoint x: 511, endPoint y: 310, distance: 332.4
click at [371, 309] on div "S Product search completed search_query : "adjustable dumbbell" Here’s a select…" at bounding box center [421, 211] width 427 height 209
click at [371, 310] on p "You can browse the full lineup and check live availability at https://smrtft.co…" at bounding box center [434, 297] width 399 height 33
